Goal: Complete application form: Complete application form

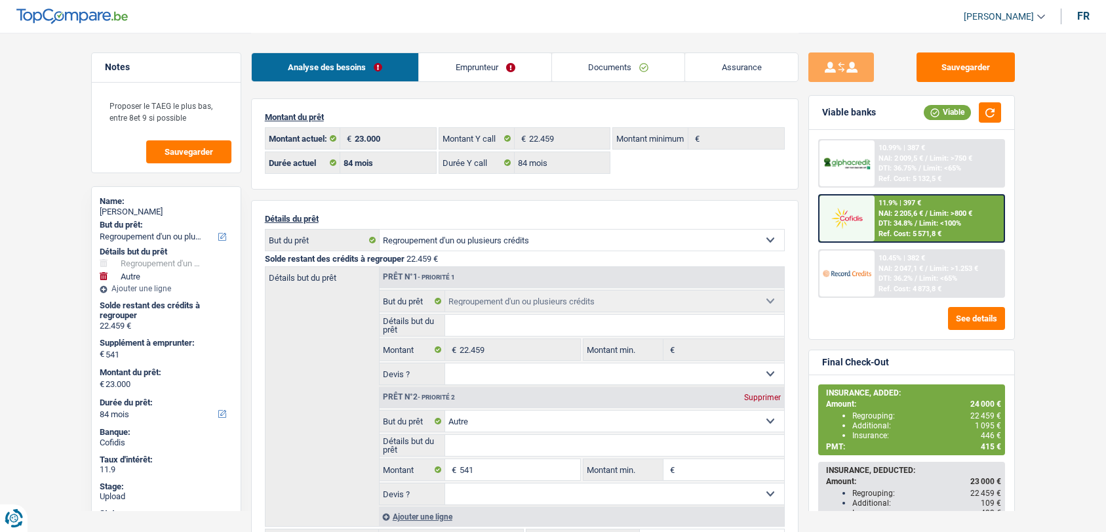
select select "refinancing"
select select "other"
select select "84"
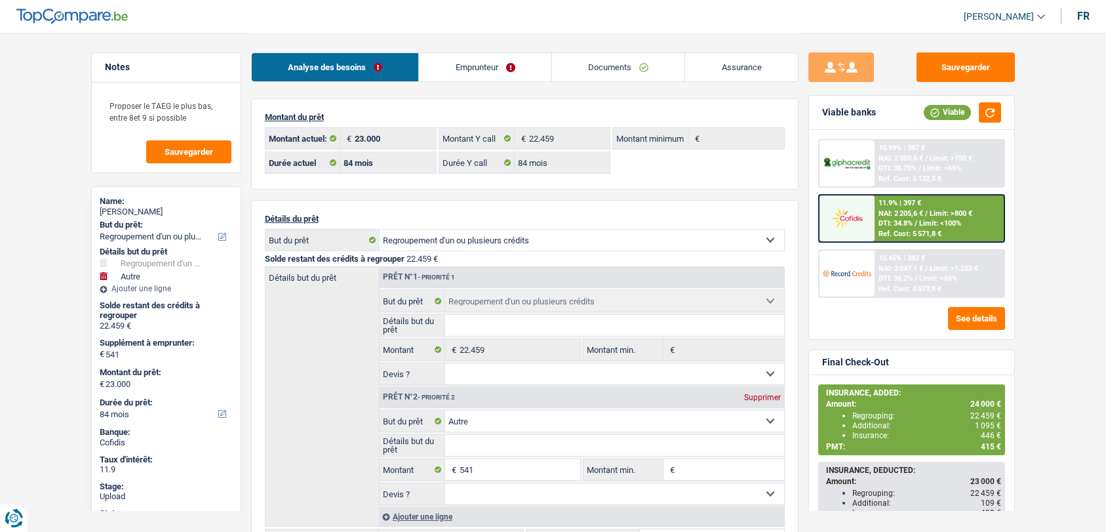
select select "84"
select select "refinancing"
select select "other"
select select "84"
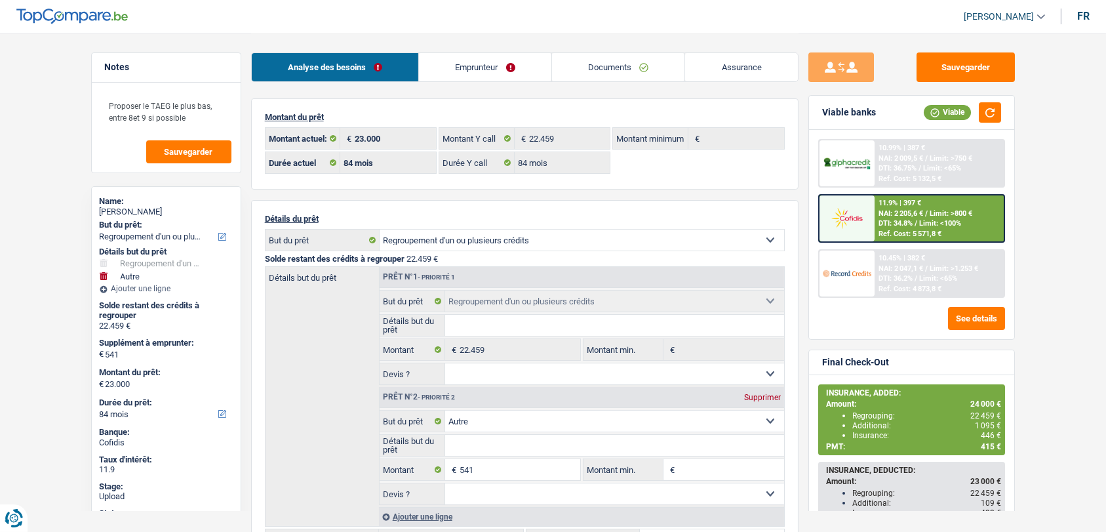
click at [475, 64] on link "Emprunteur" at bounding box center [485, 67] width 132 height 28
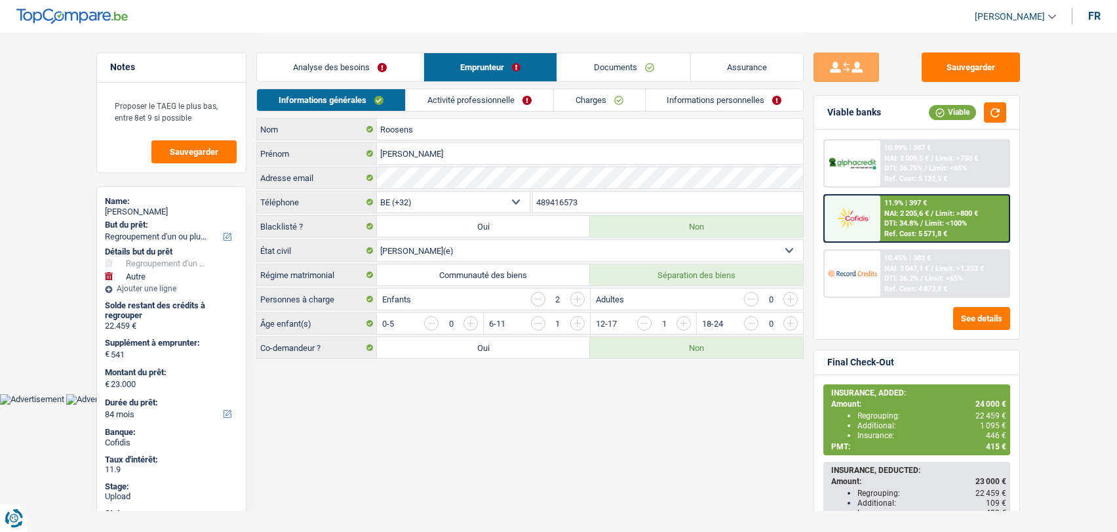
click at [707, 111] on li "Informations personnelles" at bounding box center [724, 99] width 159 height 23
click at [704, 105] on link "Informations personnelles" at bounding box center [725, 100] width 158 height 22
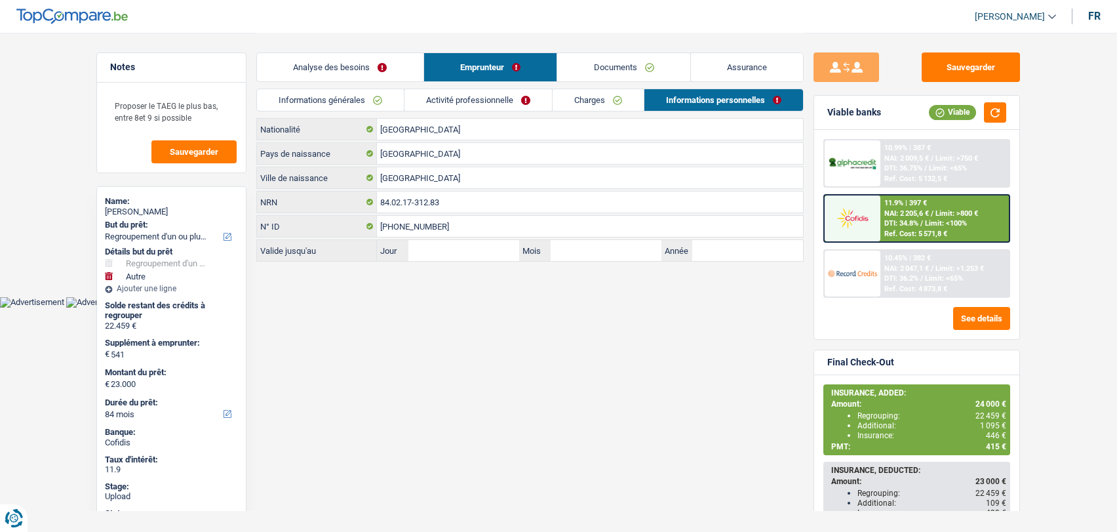
click at [599, 68] on link "Documents" at bounding box center [623, 67] width 133 height 28
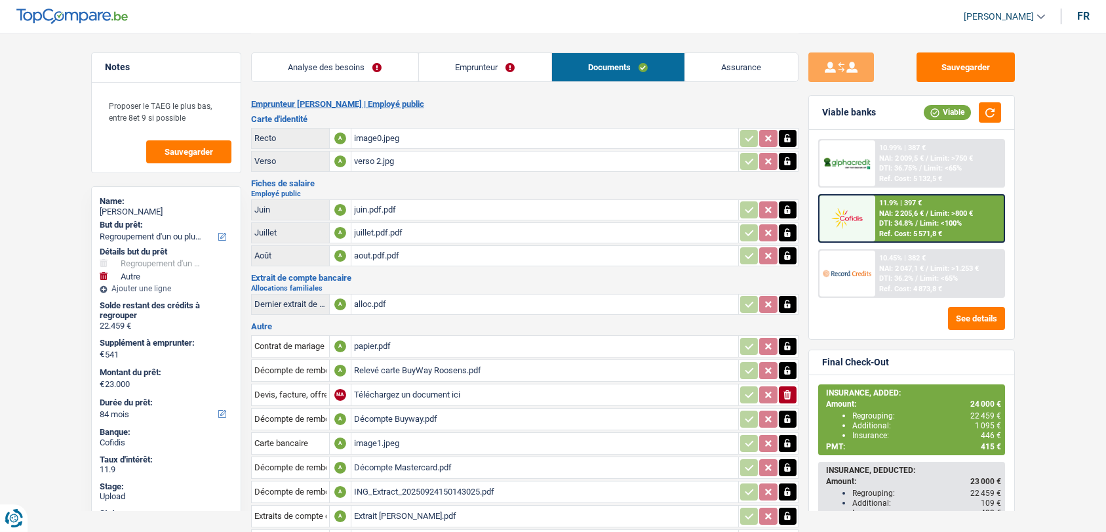
scroll to position [174, 0]
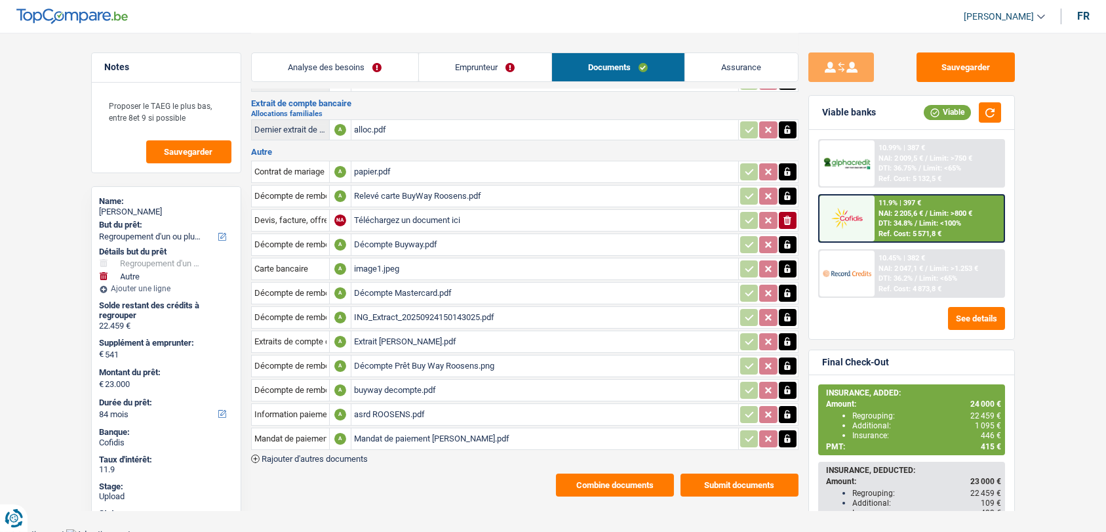
click at [387, 404] on div "asrd ROOSENS.pdf" at bounding box center [545, 414] width 382 height 20
click at [484, 75] on link "Emprunteur" at bounding box center [485, 67] width 132 height 28
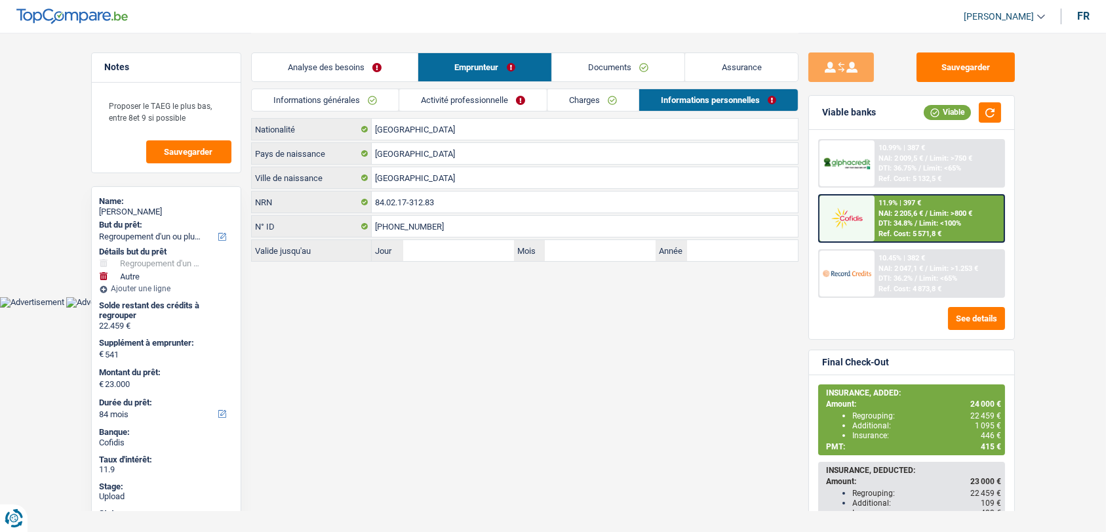
scroll to position [0, 0]
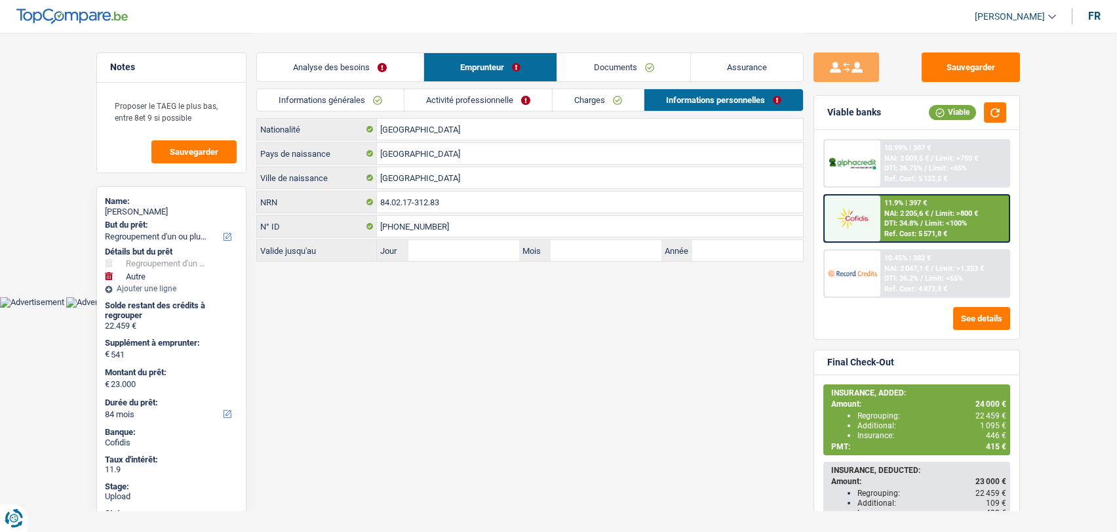
click at [610, 68] on link "Documents" at bounding box center [623, 67] width 133 height 28
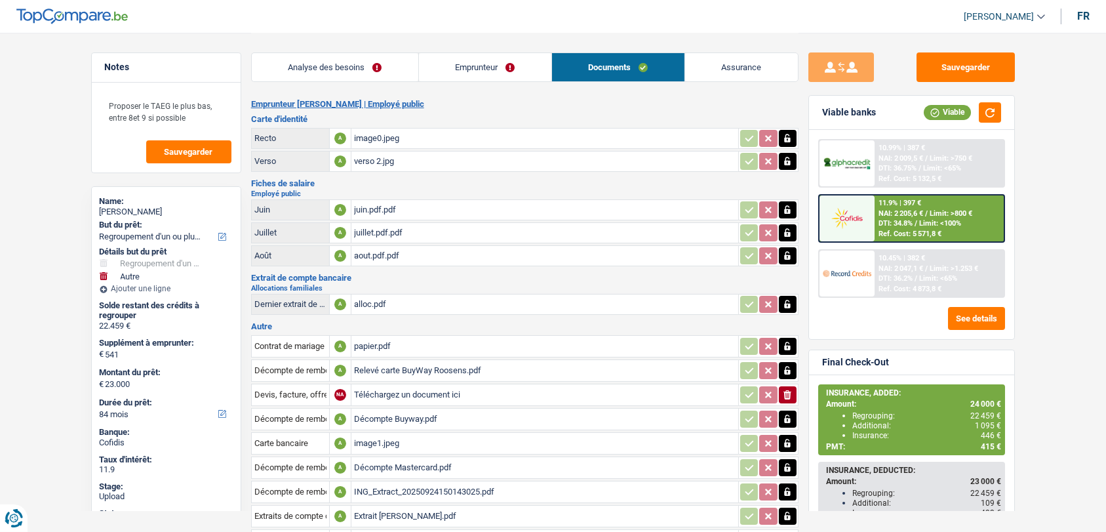
scroll to position [174, 0]
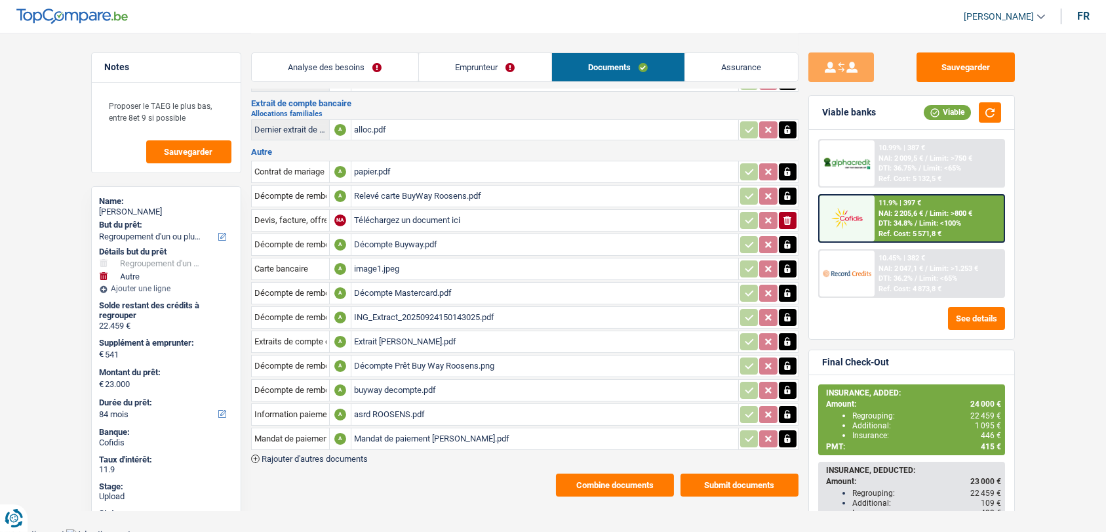
click at [418, 404] on div "asrd ROOSENS.pdf" at bounding box center [545, 414] width 382 height 20
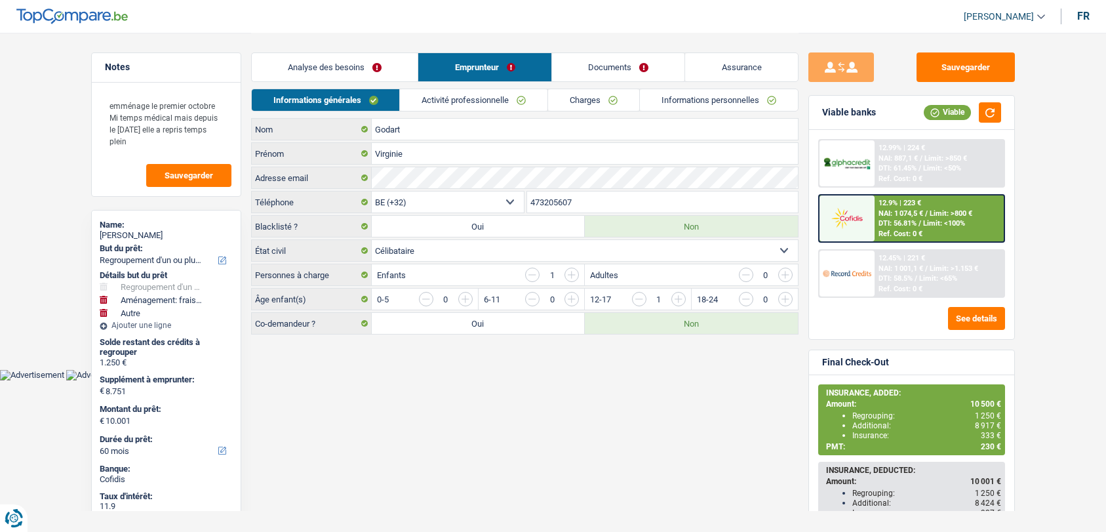
select select "refinancing"
select select "movingOrInstallation"
select select "other"
select select "60"
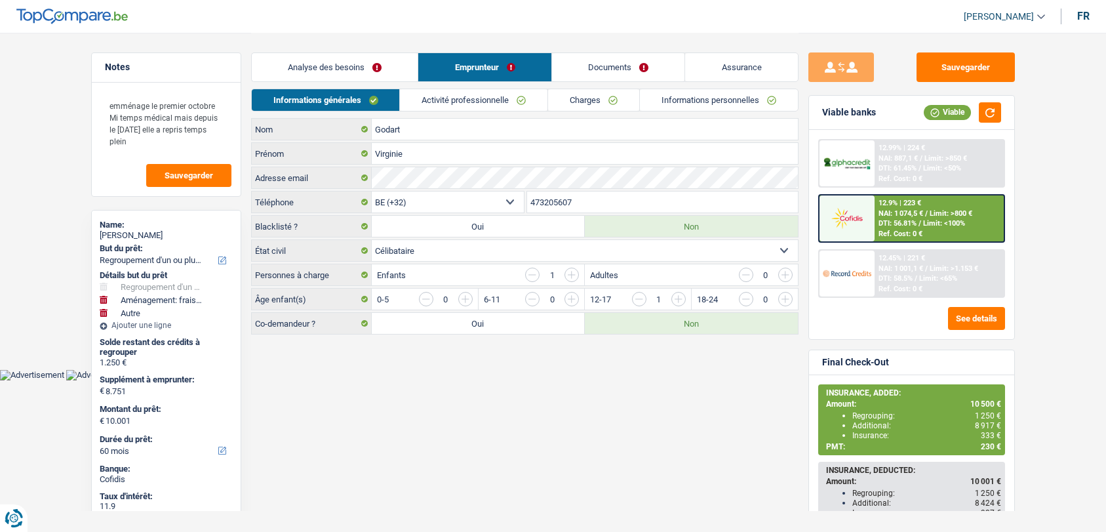
select select "32"
select select "single"
select select "privateEmployee"
select select "familyAllowances"
select select "netSalary"
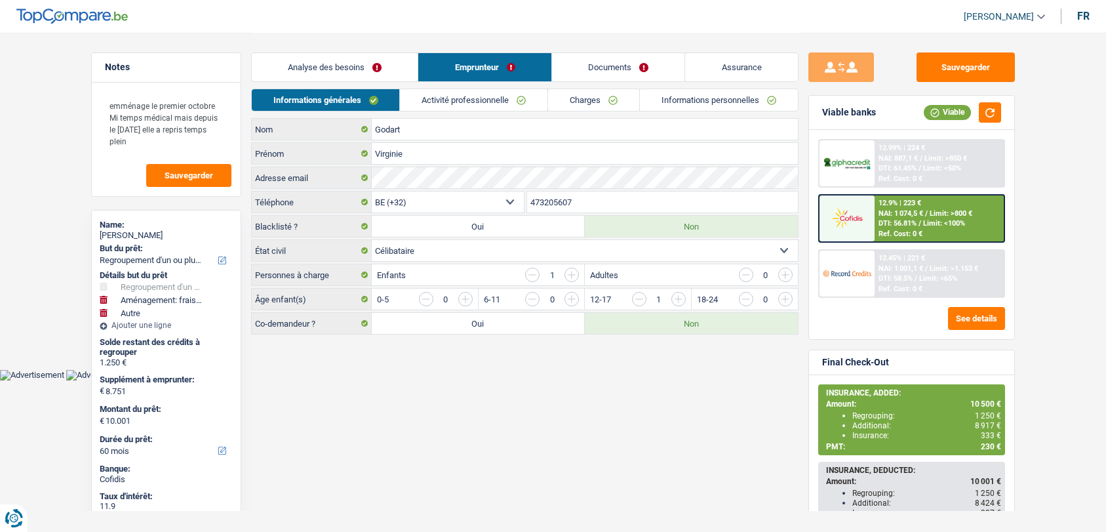
select select "mealVouchers"
select select "mutualityIndemnity"
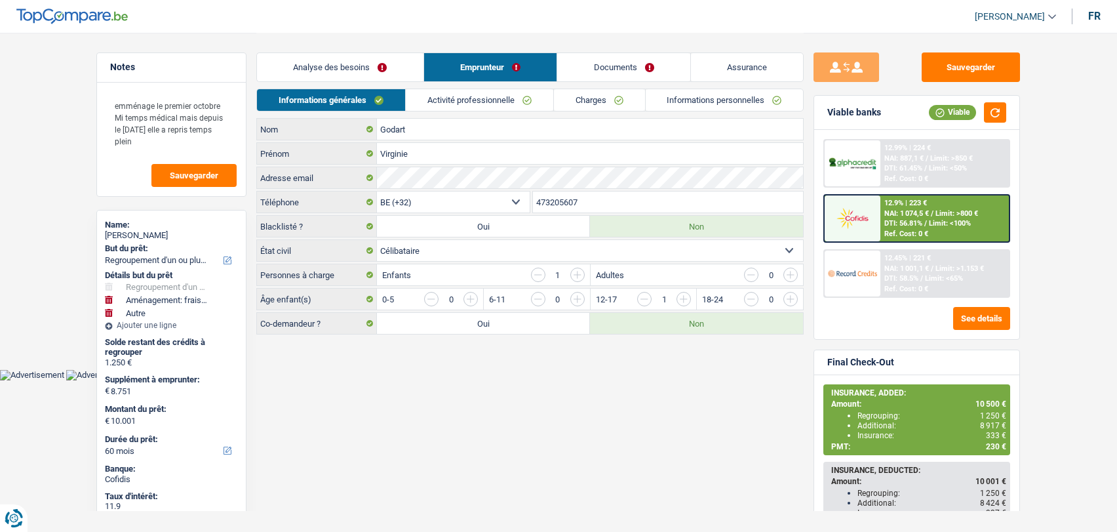
click at [503, 101] on link "Activité professionnelle" at bounding box center [479, 100] width 147 height 22
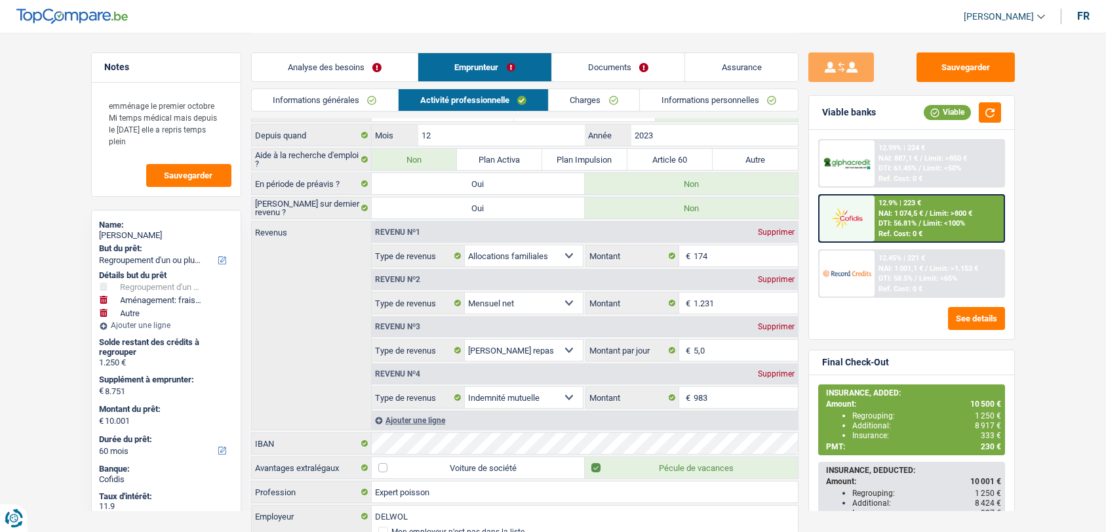
scroll to position [43, 0]
click at [584, 103] on link "Charges" at bounding box center [594, 100] width 91 height 22
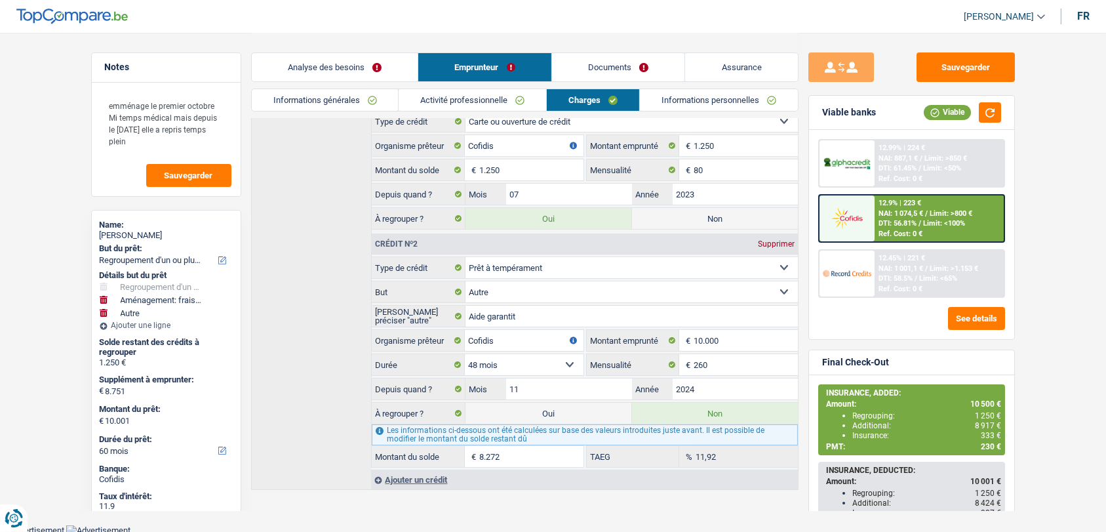
scroll to position [249, 0]
click at [872, 263] on div at bounding box center [846, 273] width 55 height 46
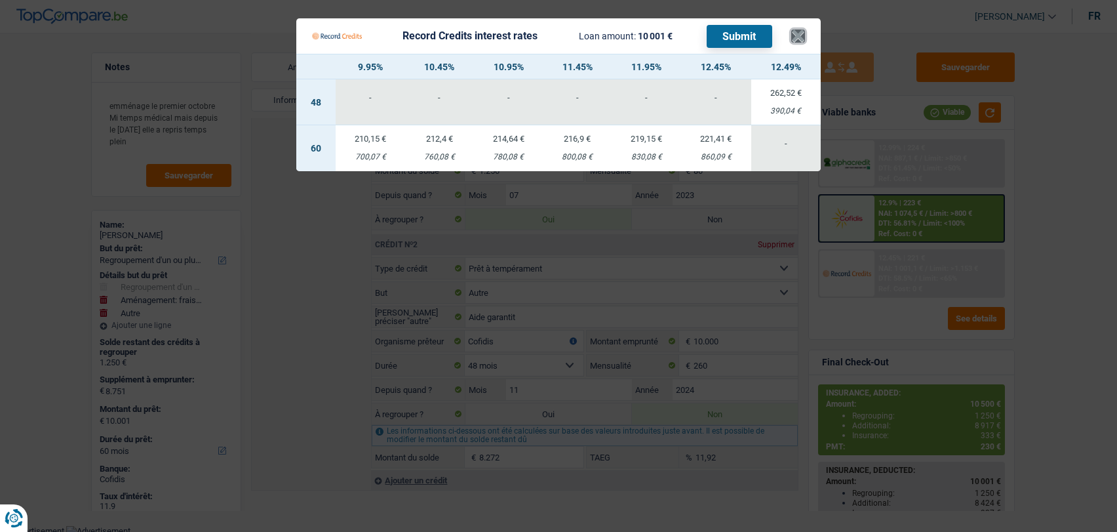
click at [802, 31] on button "×" at bounding box center [798, 35] width 14 height 13
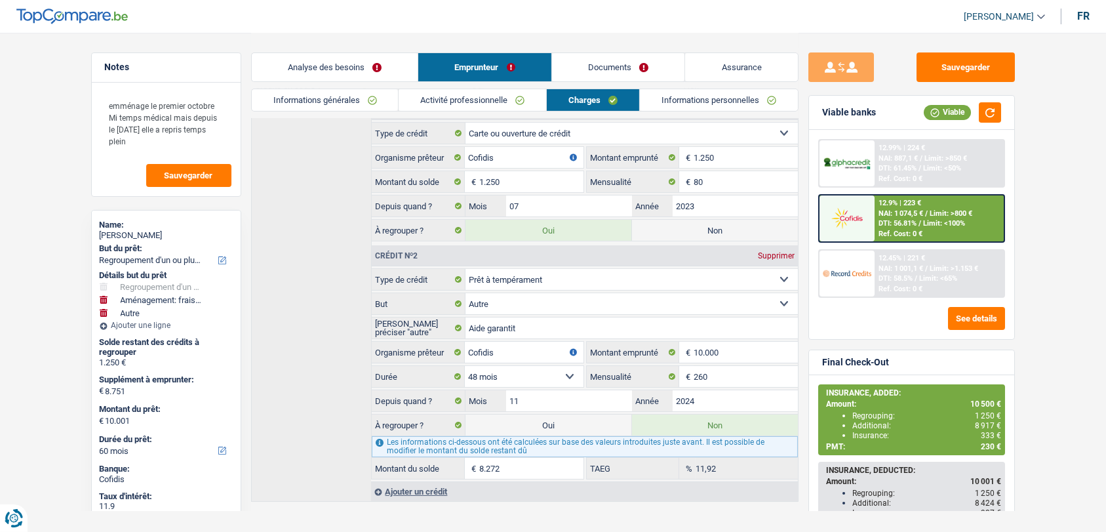
scroll to position [250, 0]
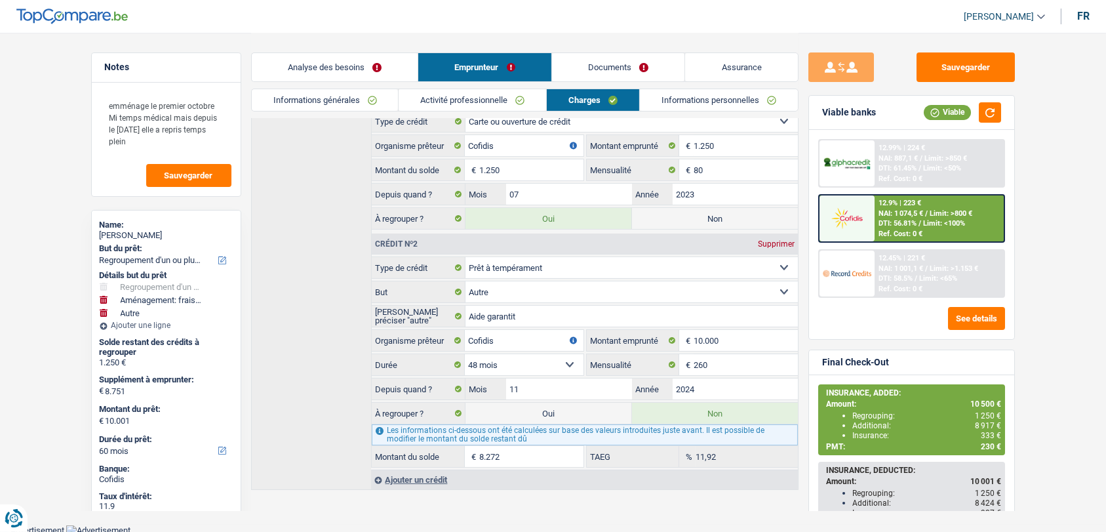
click at [688, 104] on link "Informations personnelles" at bounding box center [719, 100] width 158 height 22
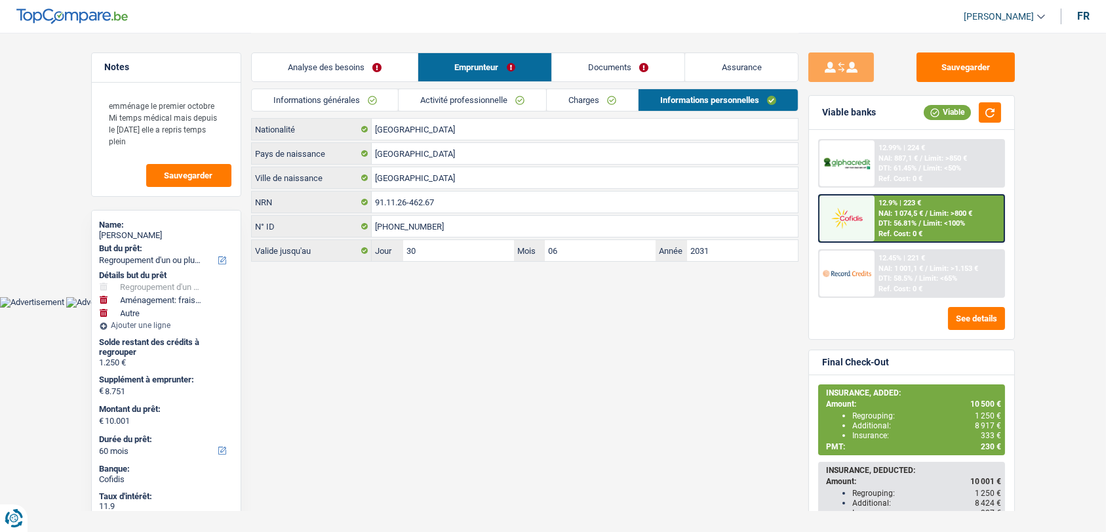
scroll to position [0, 0]
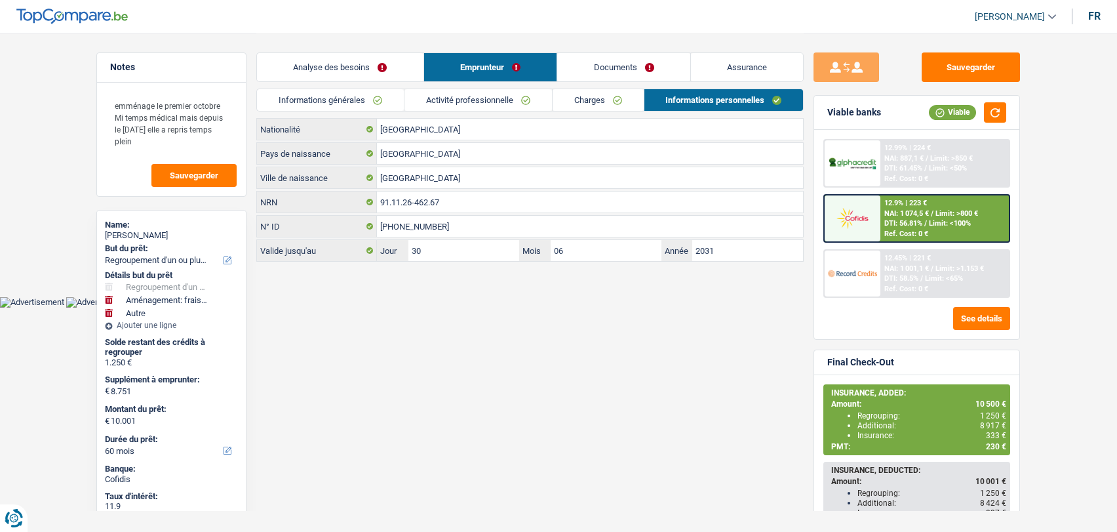
click at [452, 100] on link "Activité professionnelle" at bounding box center [477, 100] width 147 height 22
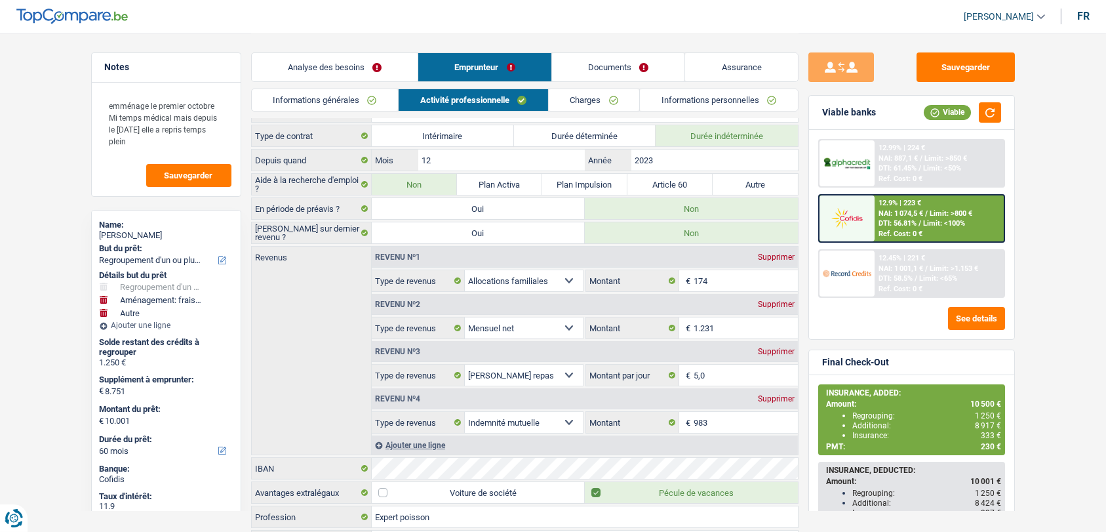
scroll to position [25, 0]
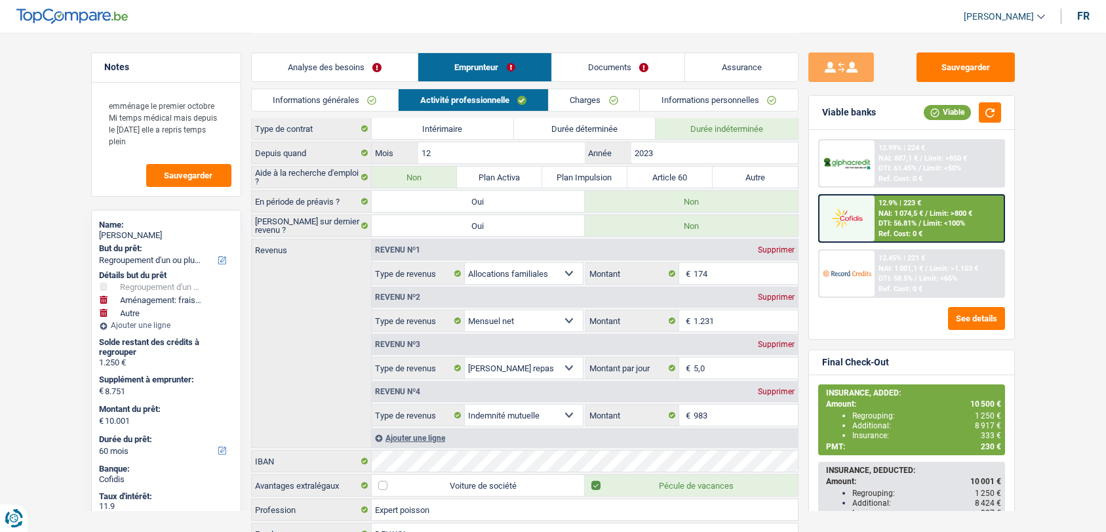
click at [586, 94] on link "Charges" at bounding box center [594, 100] width 91 height 22
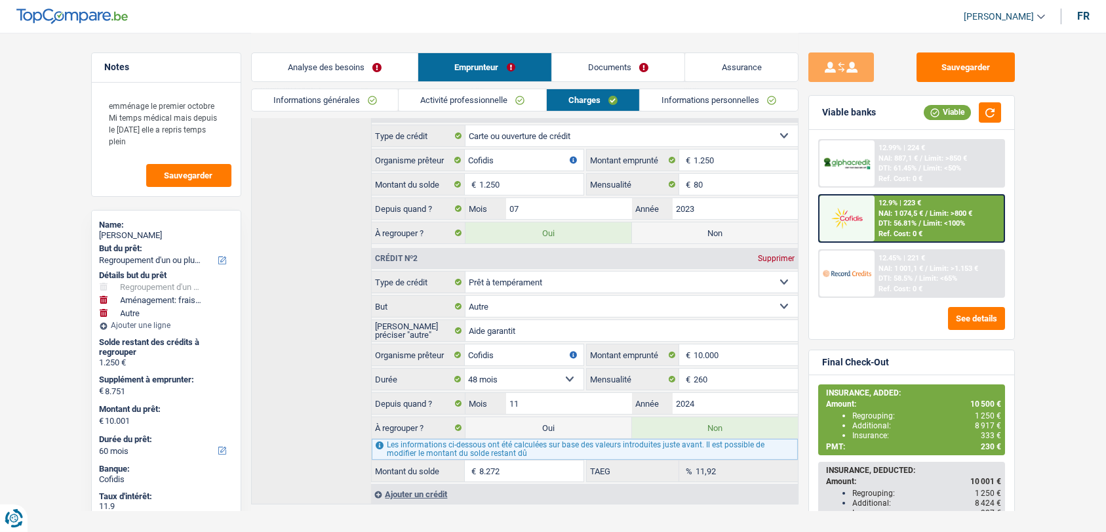
scroll to position [237, 0]
drag, startPoint x: 294, startPoint y: 347, endPoint x: 300, endPoint y: 326, distance: 21.2
click at [300, 326] on div "Crédit nº1 Supprimer Carte ou ouverture de crédit Prêt hypothécaire Vente à tem…" at bounding box center [524, 300] width 547 height 403
click at [289, 222] on div "Crédit nº1 Supprimer Carte ou ouverture de crédit Prêt hypothécaire Vente à tem…" at bounding box center [524, 300] width 547 height 403
click at [716, 102] on link "Informations personnelles" at bounding box center [719, 100] width 158 height 22
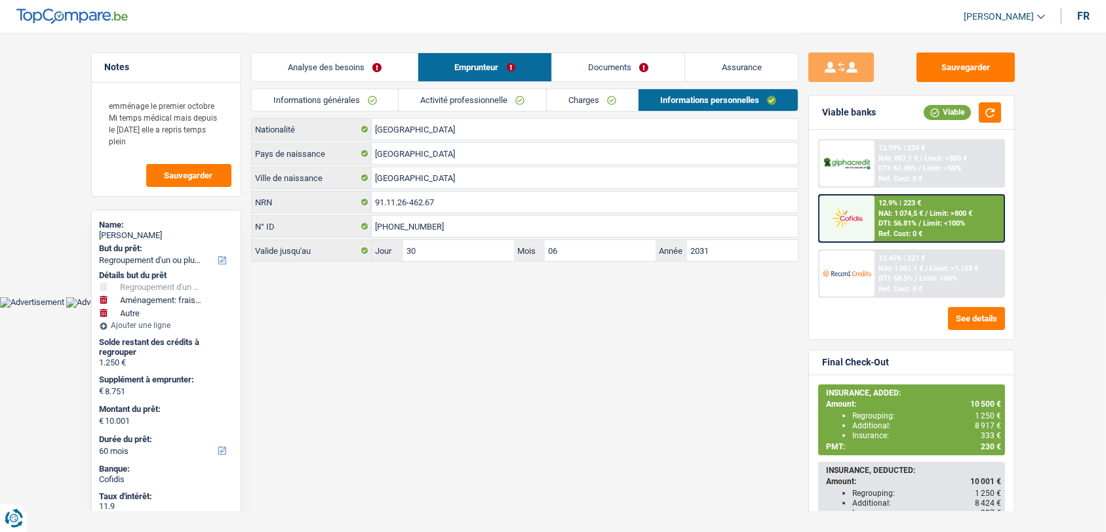
scroll to position [0, 0]
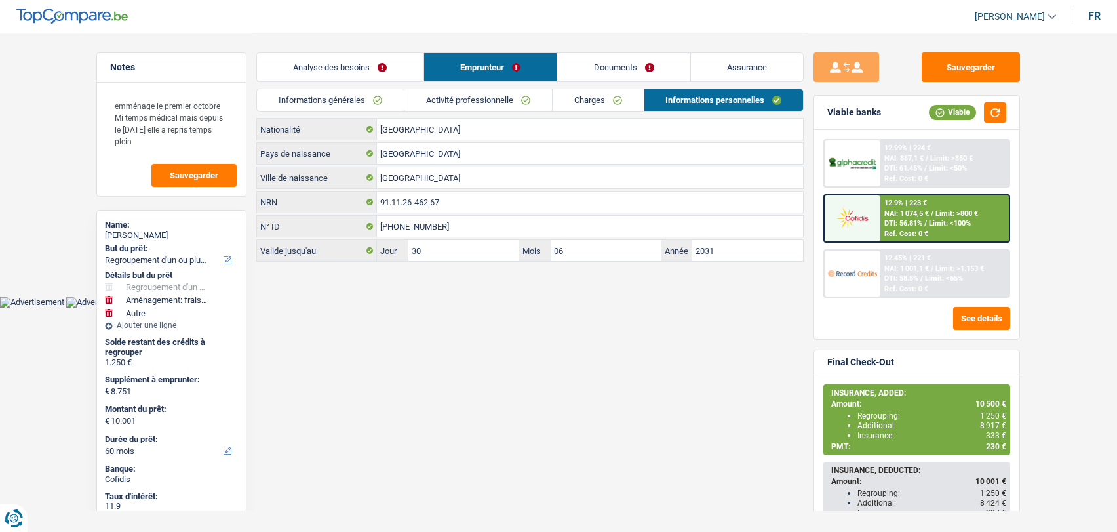
click at [310, 79] on link "Analyse des besoins" at bounding box center [340, 67] width 166 height 28
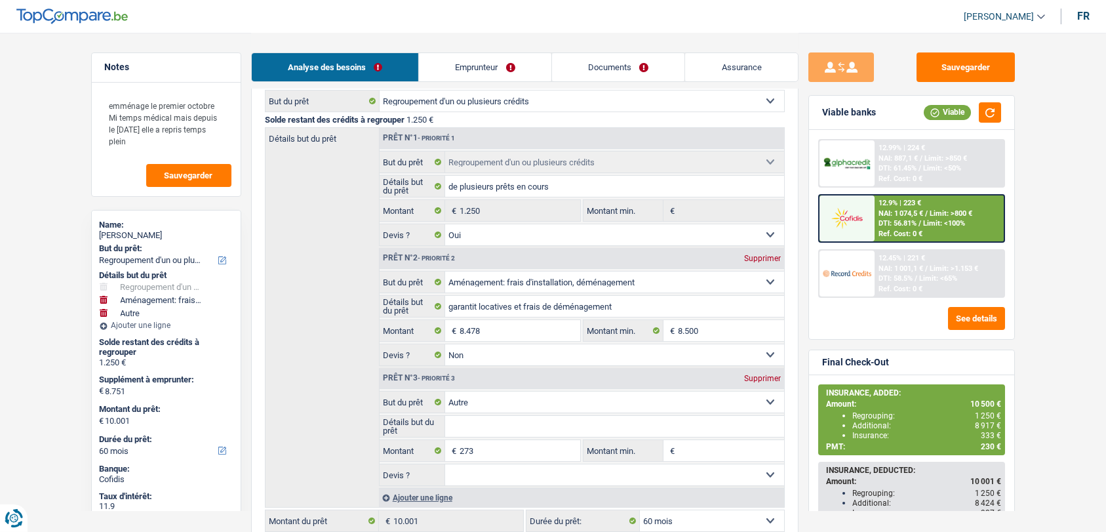
scroll to position [140, 0]
click at [903, 223] on span "DTI: 56.81%" at bounding box center [897, 223] width 38 height 9
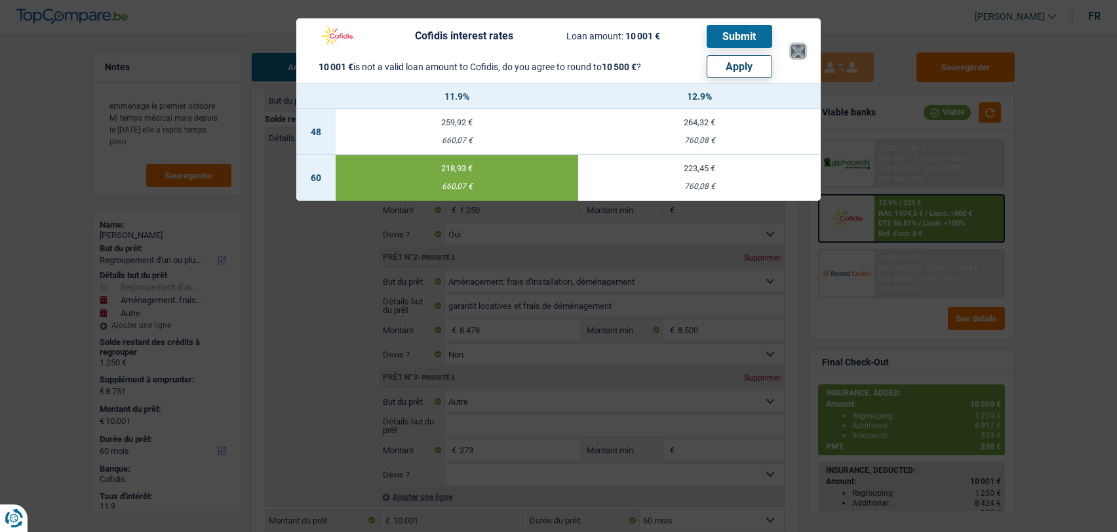
click at [798, 51] on button "×" at bounding box center [798, 51] width 14 height 13
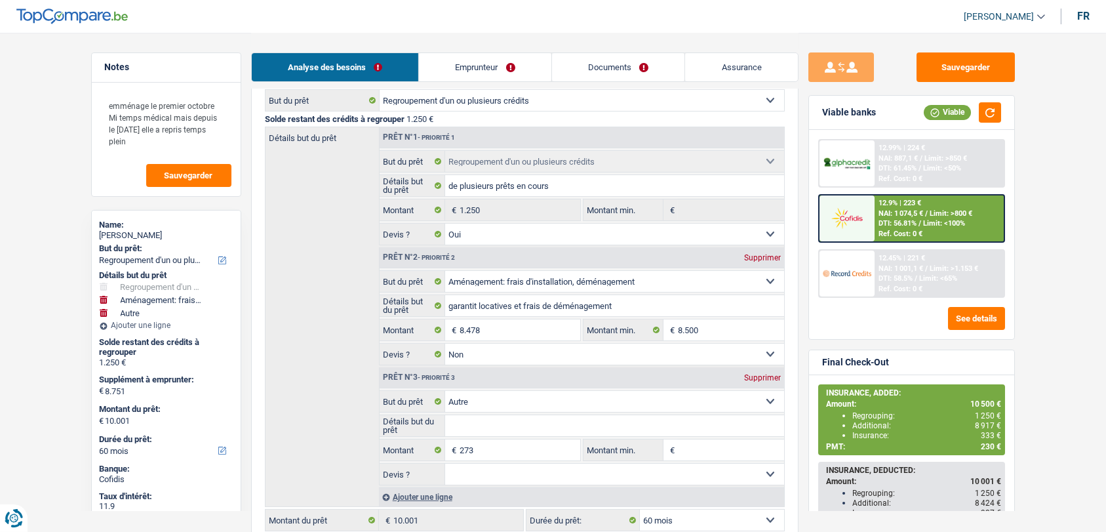
click at [799, 31] on header "Isabel Lopes Se déconnecter fr" at bounding box center [553, 16] width 1106 height 33
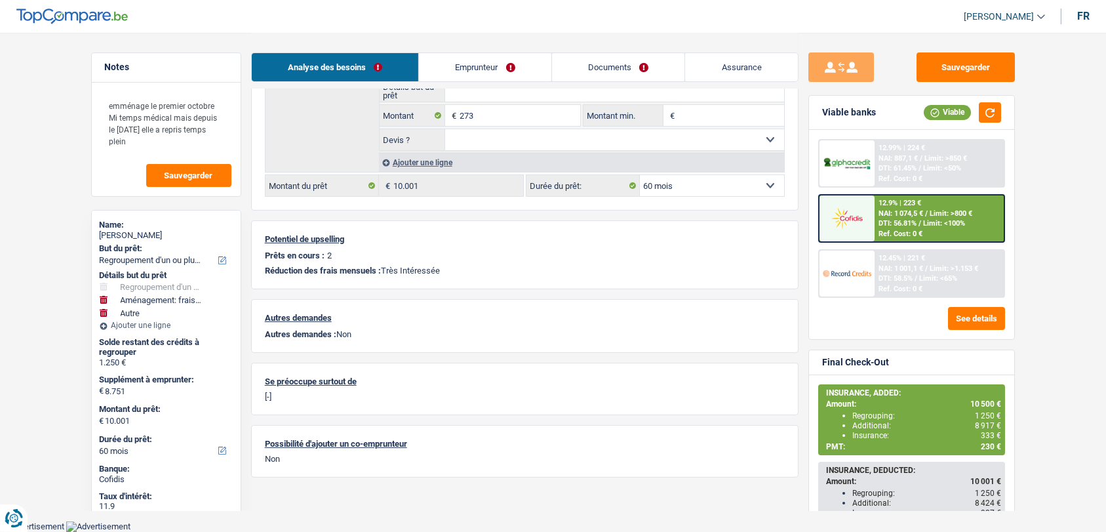
scroll to position [0, 0]
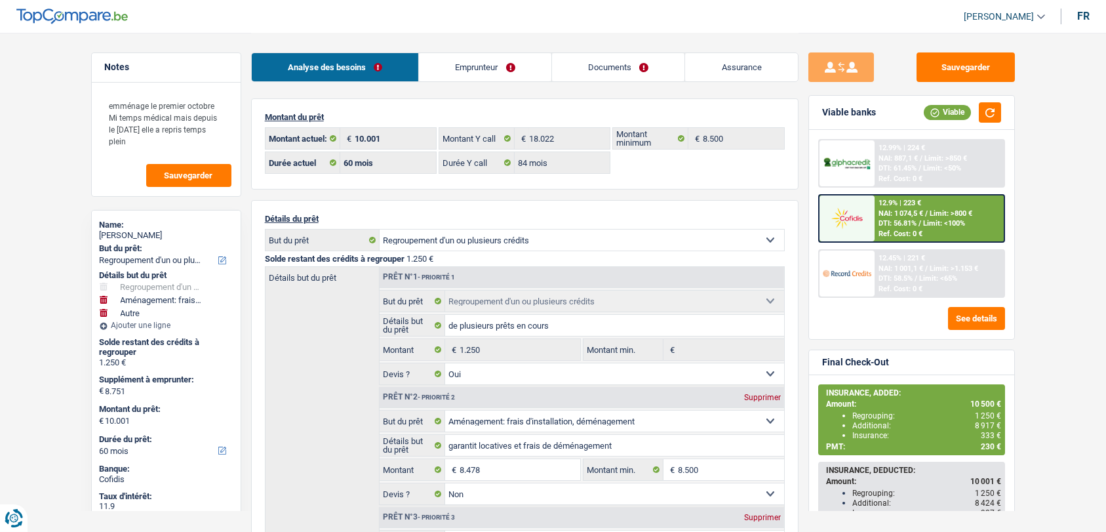
click at [472, 71] on link "Emprunteur" at bounding box center [485, 67] width 132 height 28
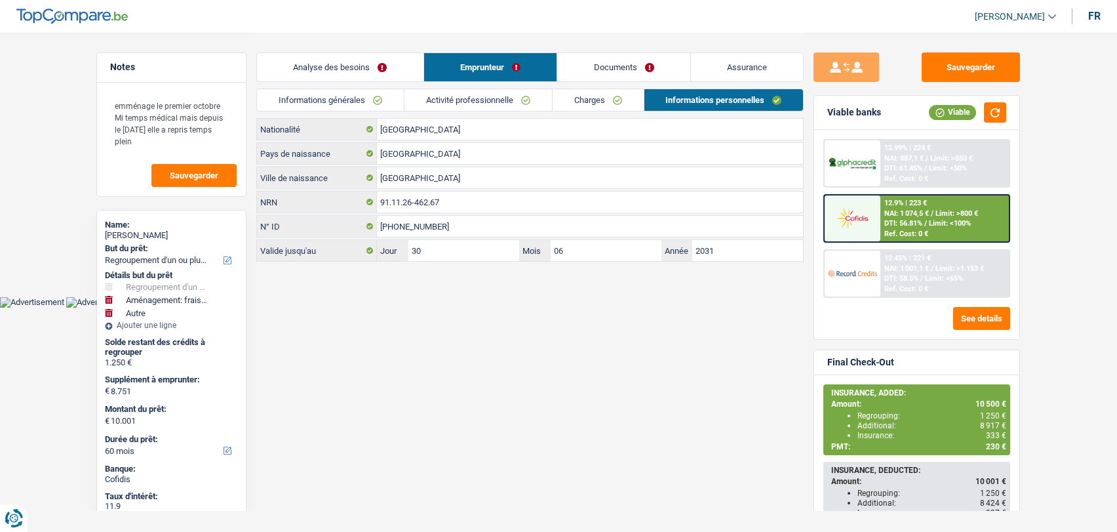
click at [458, 101] on link "Activité professionnelle" at bounding box center [477, 100] width 147 height 22
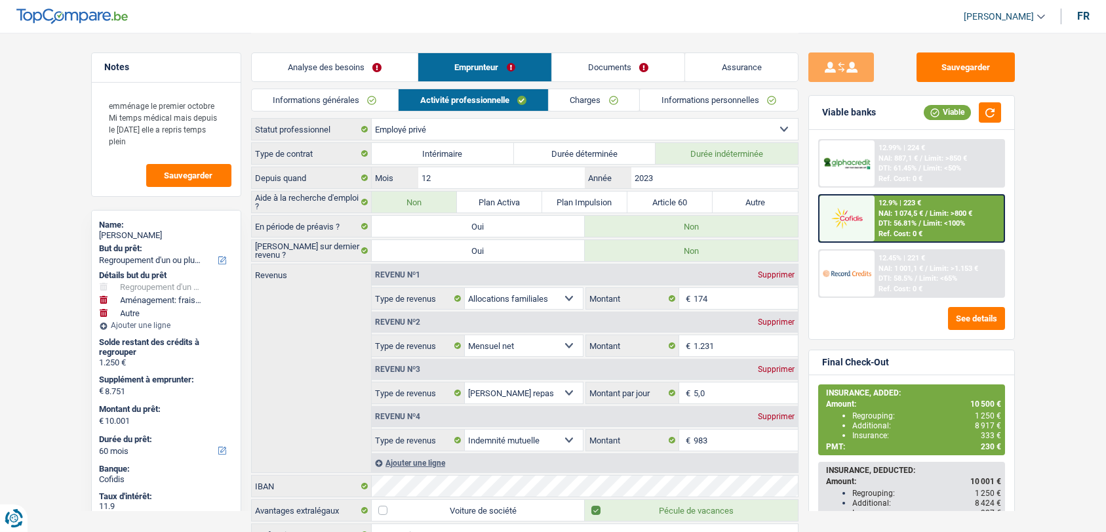
click at [589, 103] on link "Charges" at bounding box center [594, 100] width 91 height 22
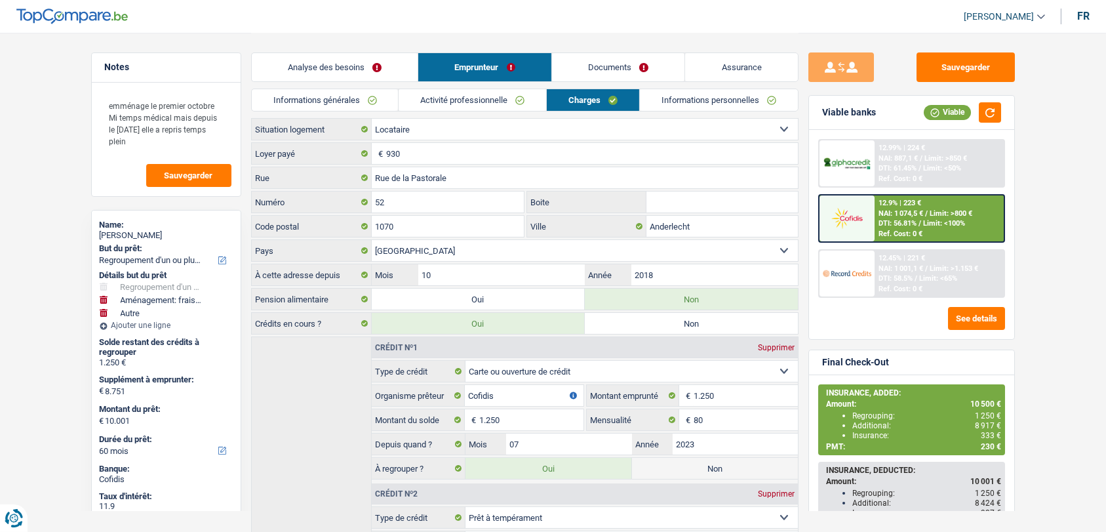
click at [287, 69] on link "Analyse des besoins" at bounding box center [335, 67] width 166 height 28
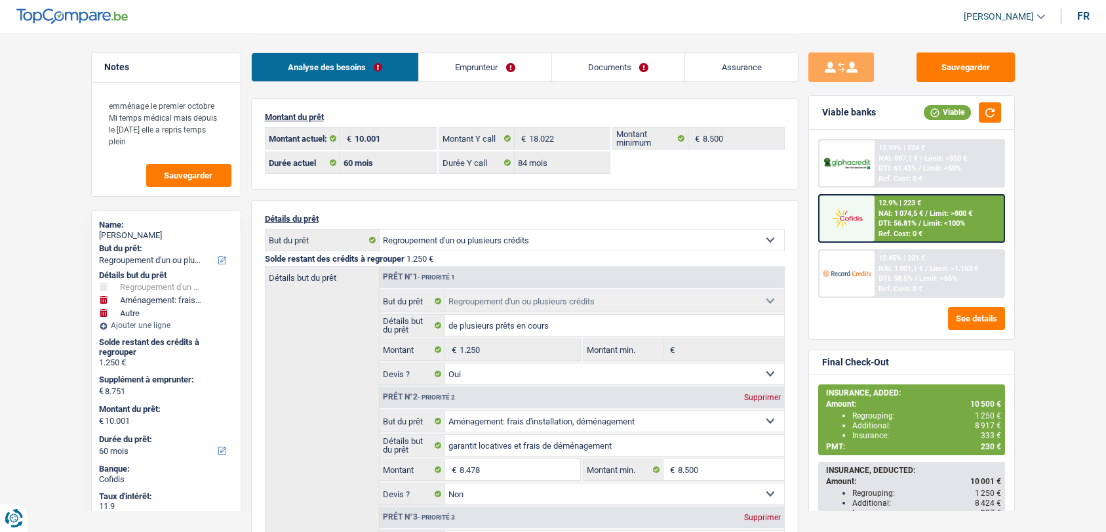
click at [459, 77] on link "Emprunteur" at bounding box center [485, 67] width 132 height 28
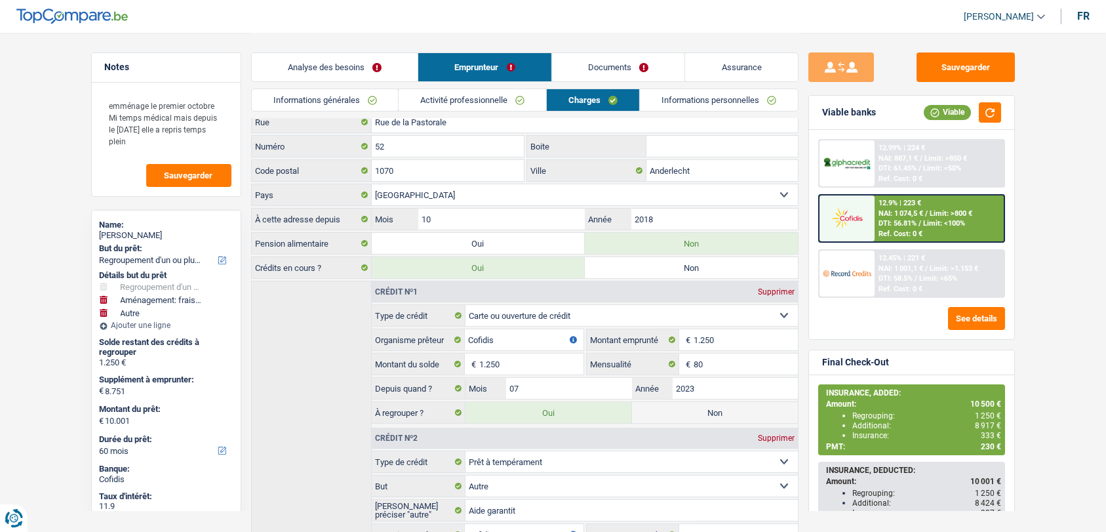
scroll to position [57, 0]
click at [881, 199] on div "12.9% | 223 €" at bounding box center [899, 203] width 43 height 9
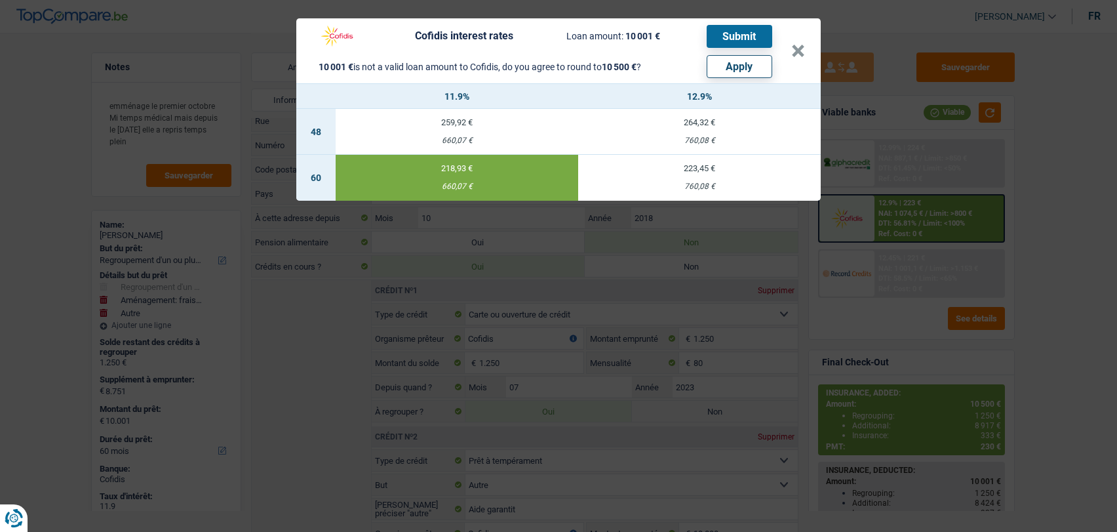
click at [48, 271] on div "Cofidis interest rates Loan amount: 10 001 € Submit 10 001 € is not a valid loa…" at bounding box center [558, 266] width 1117 height 532
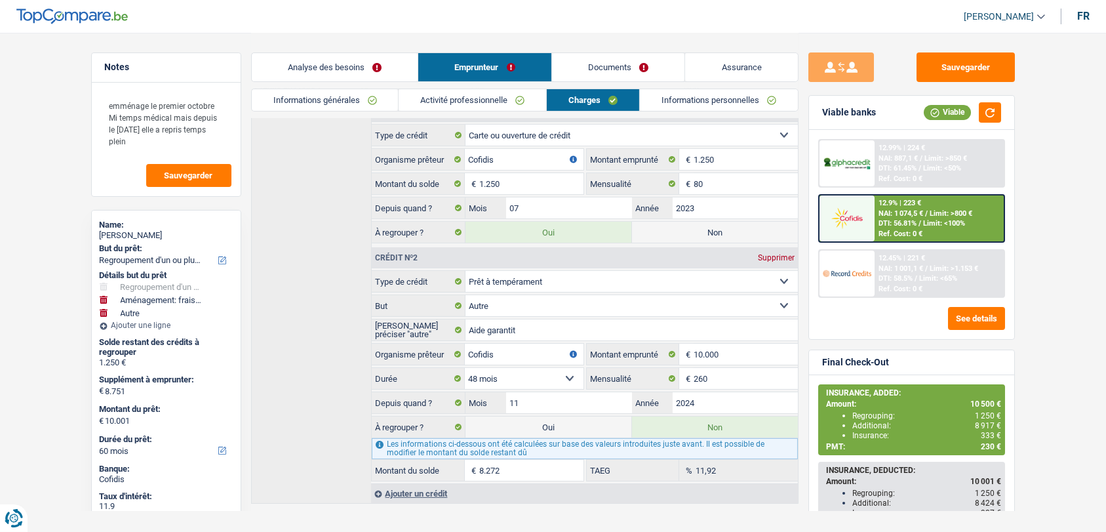
scroll to position [237, 0]
click at [619, 66] on link "Documents" at bounding box center [618, 67] width 133 height 28
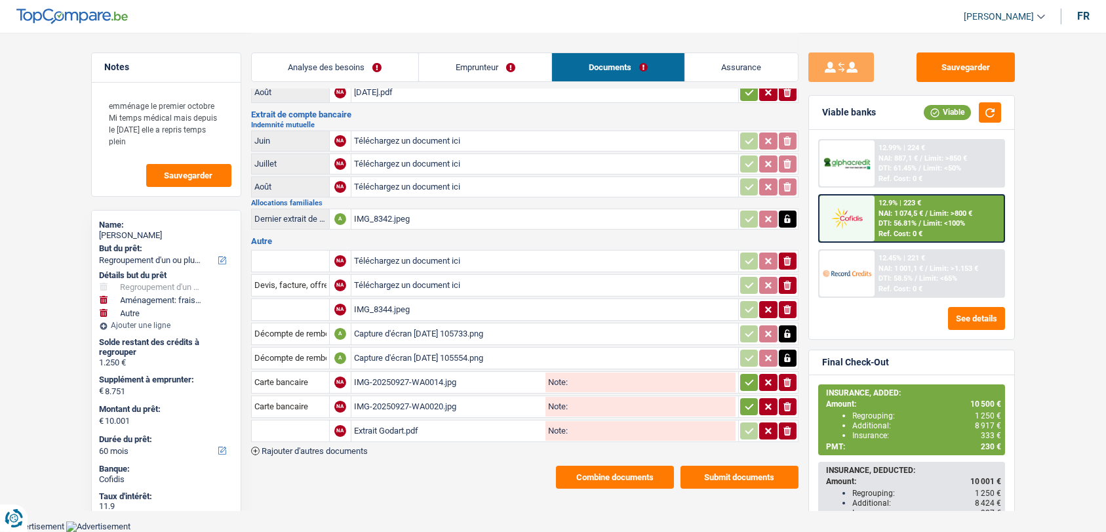
scroll to position [156, 0]
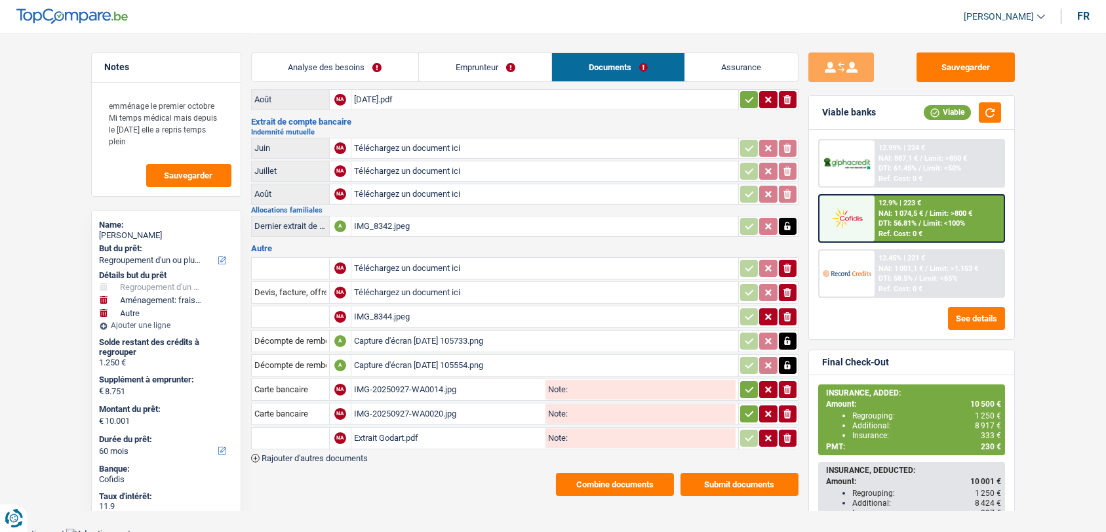
click at [745, 383] on icon "button" at bounding box center [749, 389] width 10 height 13
click at [745, 407] on icon "button" at bounding box center [749, 413] width 10 height 13
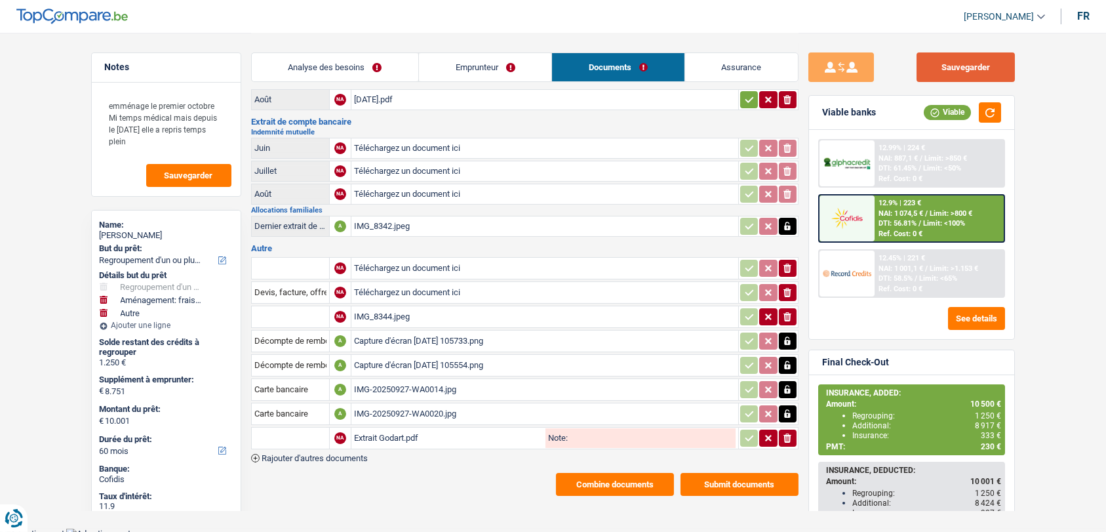
click at [971, 60] on button "Sauvegarder" at bounding box center [965, 66] width 98 height 29
click at [492, 59] on link "Emprunteur" at bounding box center [485, 67] width 132 height 28
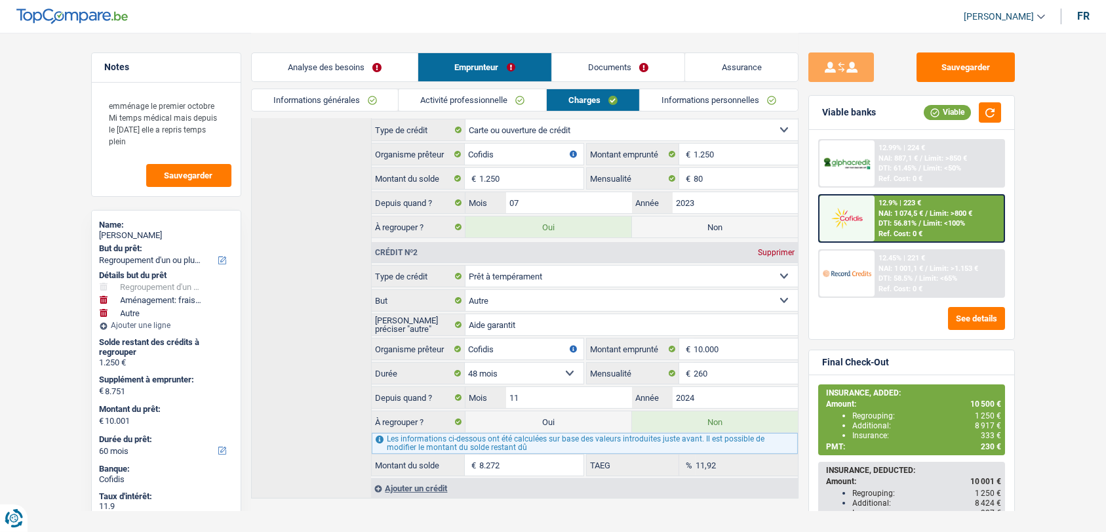
scroll to position [247, 0]
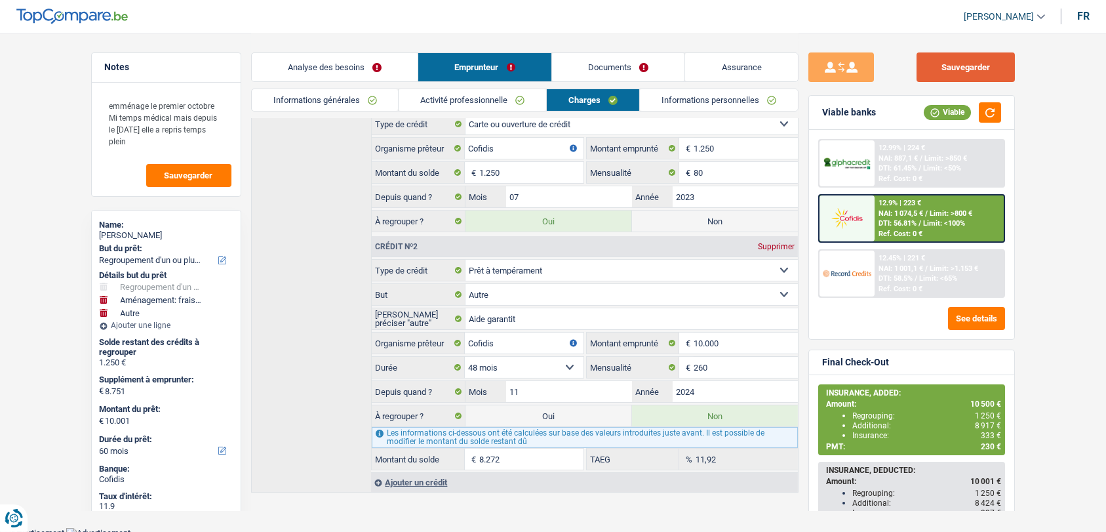
click at [980, 71] on button "Sauvegarder" at bounding box center [965, 66] width 98 height 29
